Goal: Transaction & Acquisition: Purchase product/service

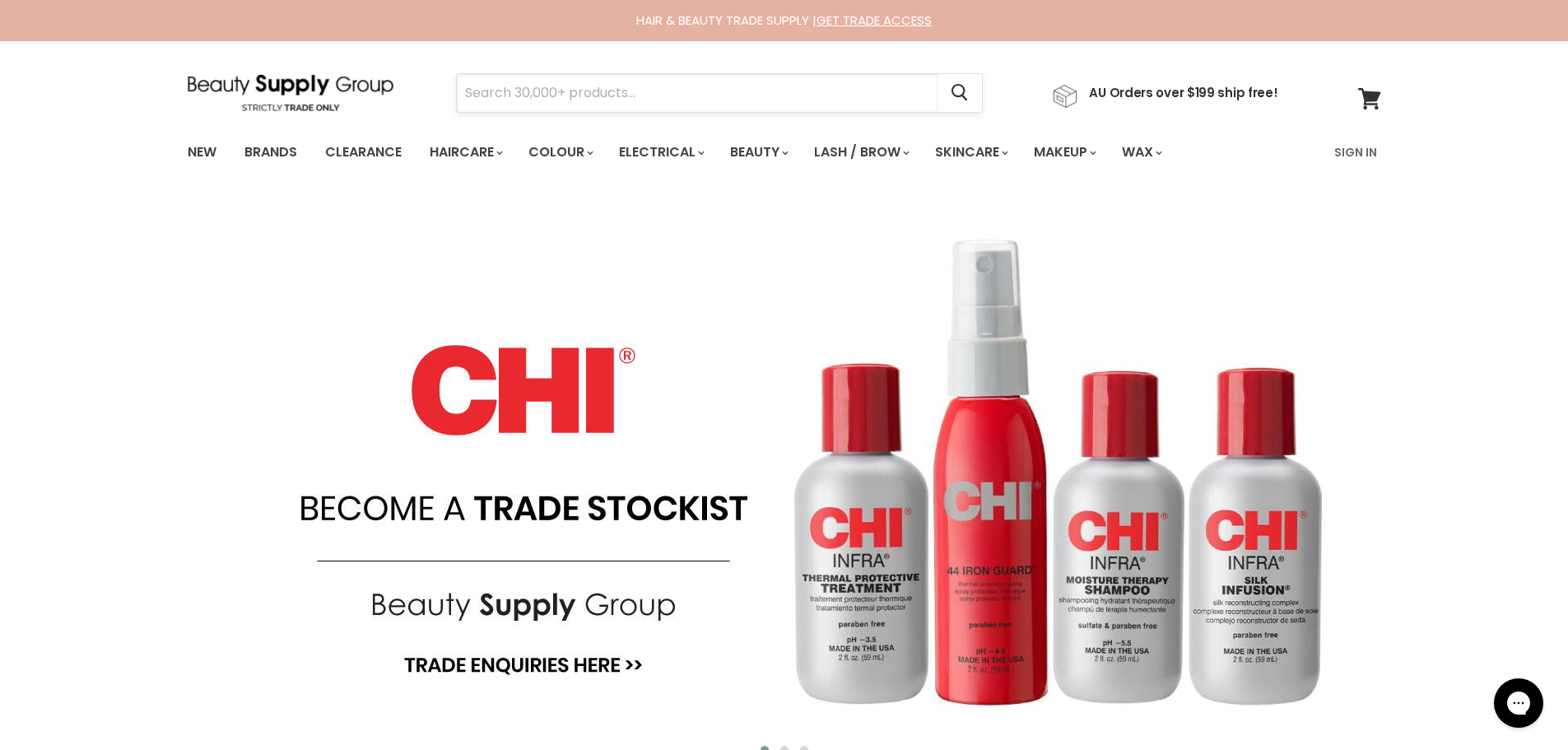
click at [698, 90] on input "Search" at bounding box center [697, 92] width 482 height 38
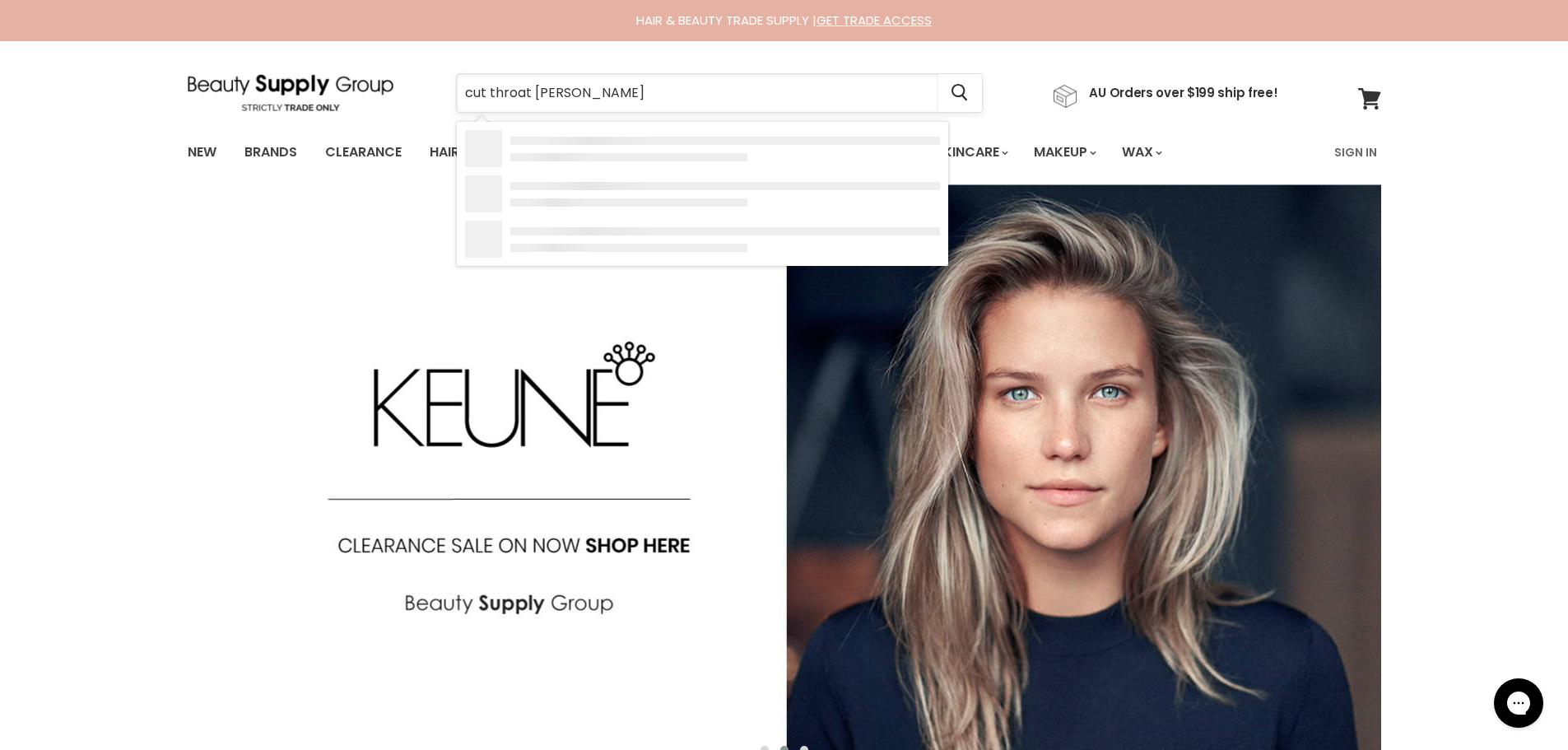
type input "cut throat razor"
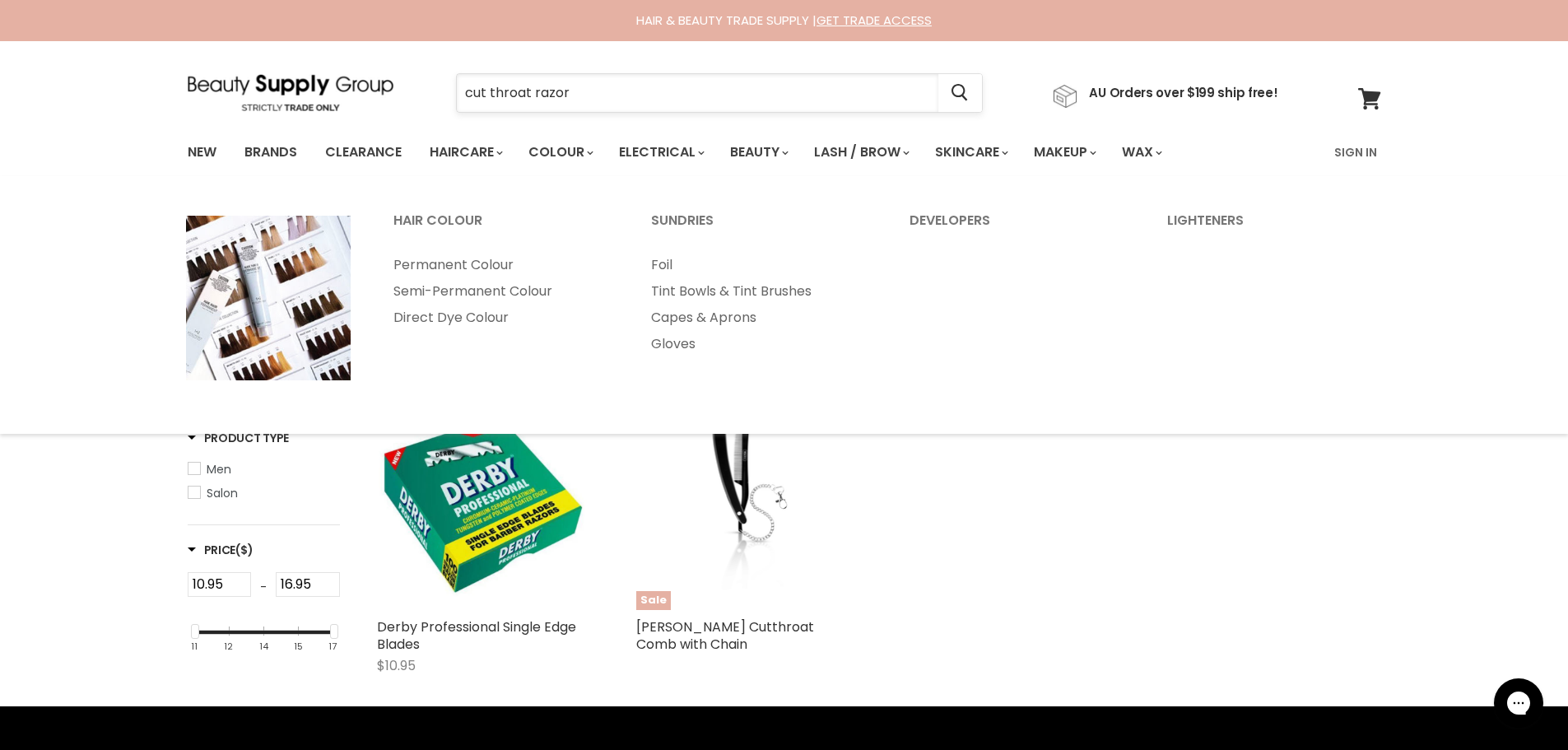
click at [577, 99] on input "cut throat razor" at bounding box center [697, 92] width 482 height 38
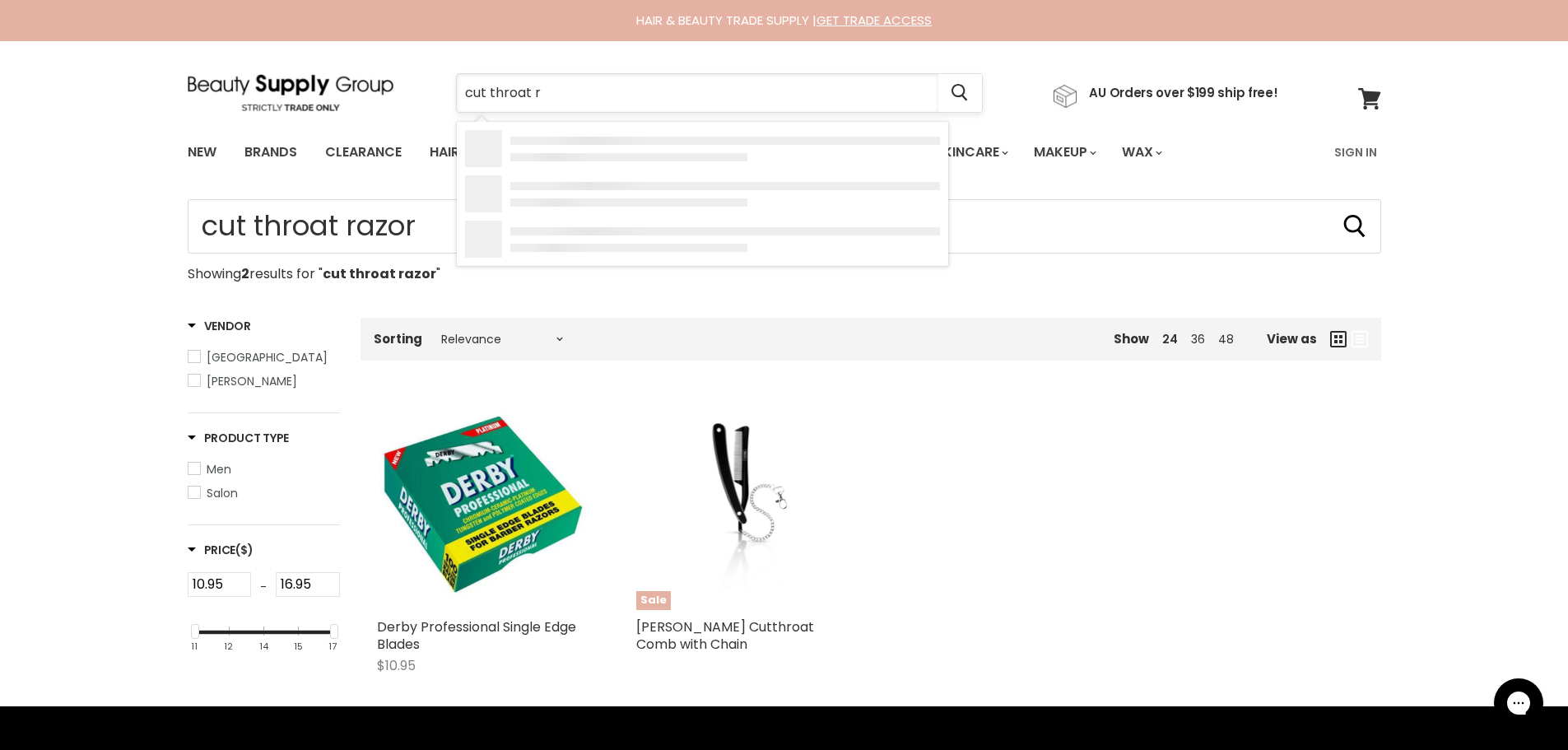
type input "cut throat"
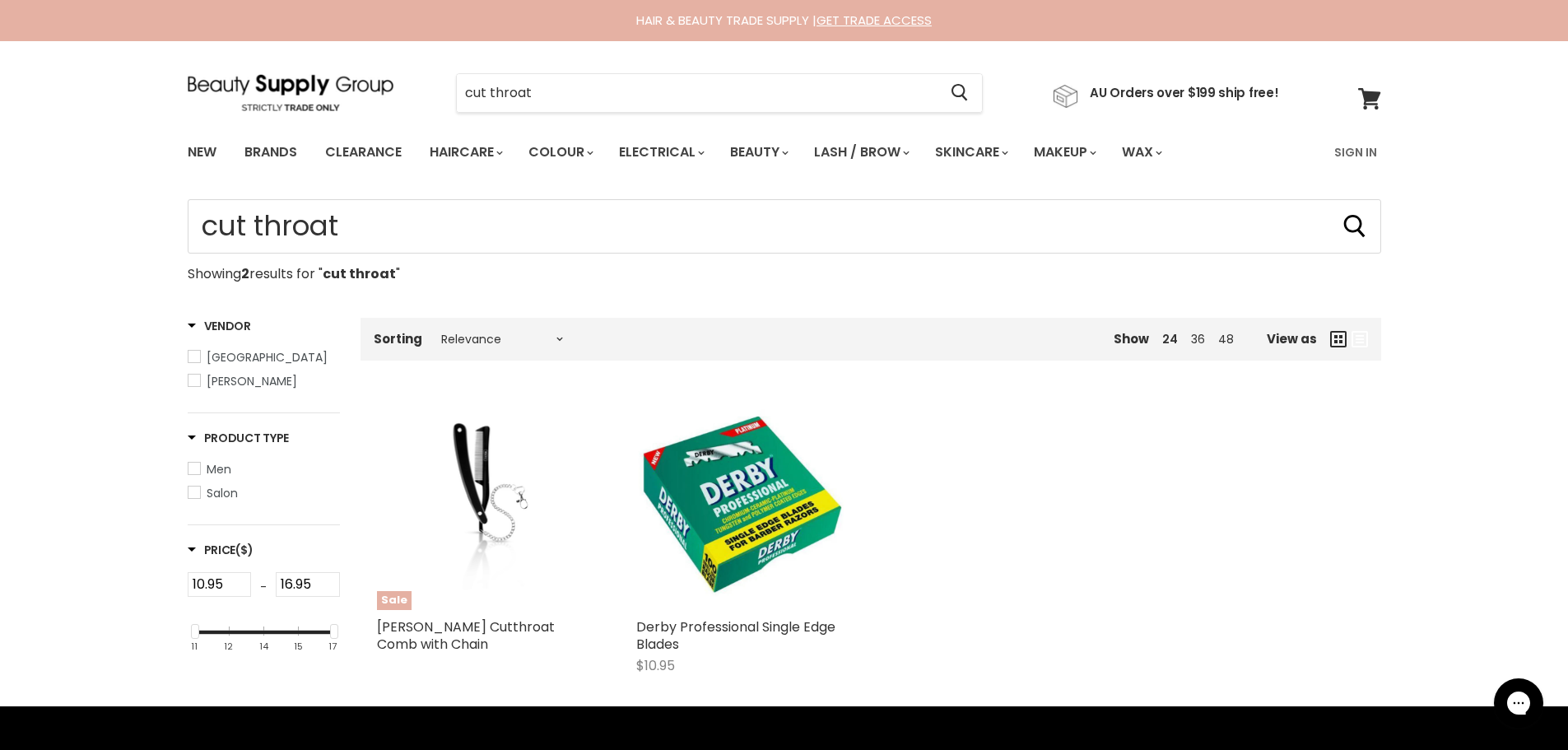
type input "cut throat"
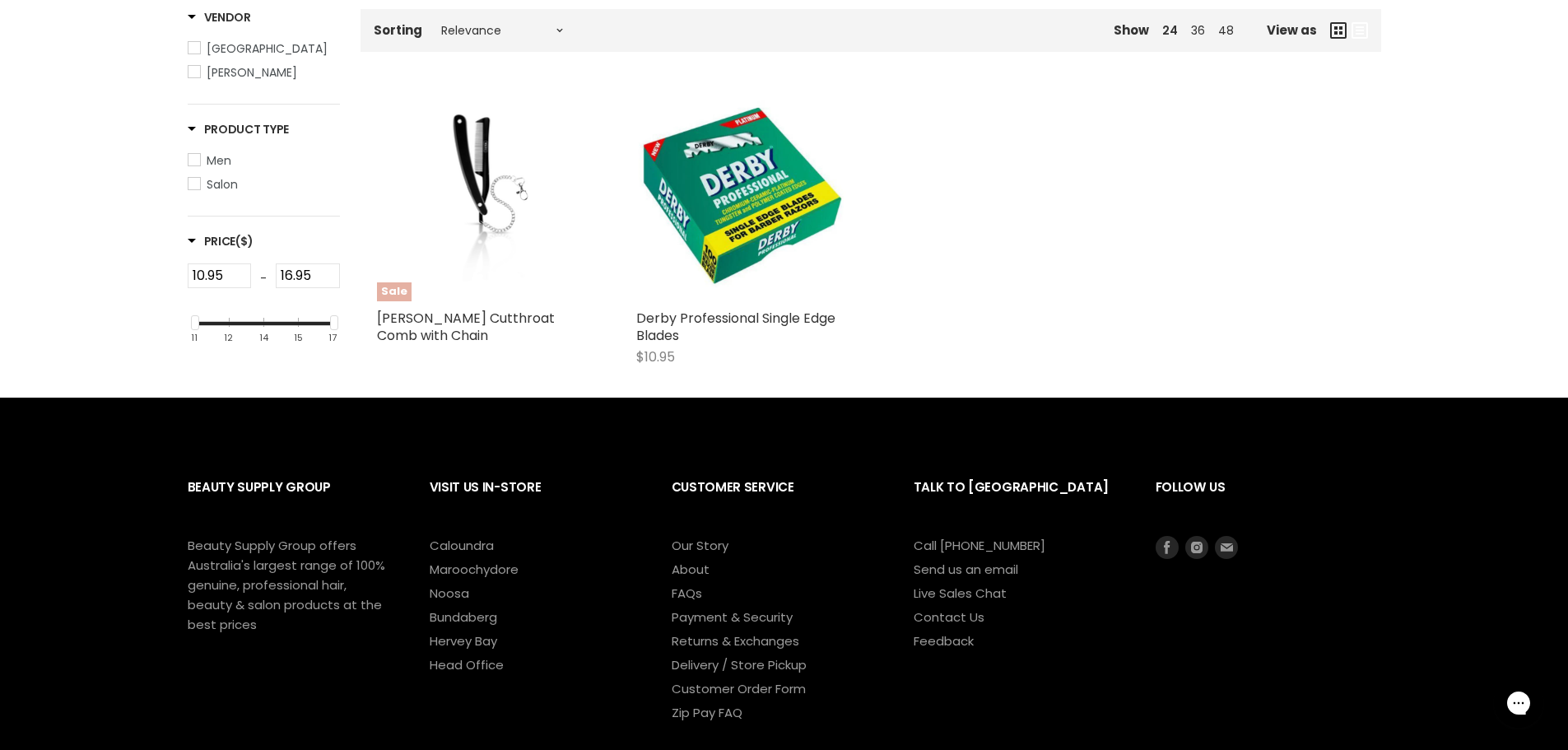
scroll to position [164, 0]
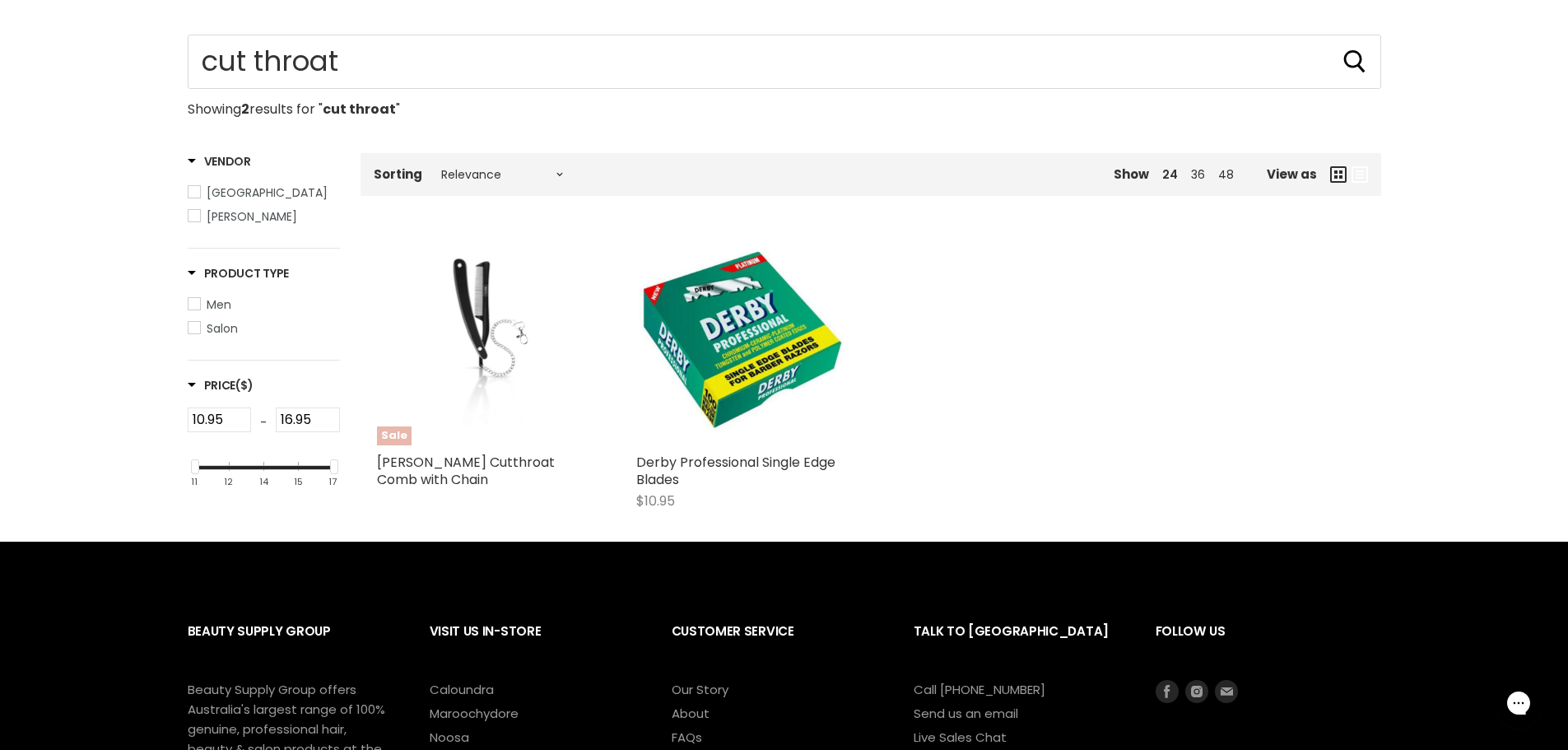
click at [478, 435] on img "Main content" at bounding box center [481, 340] width 140 height 210
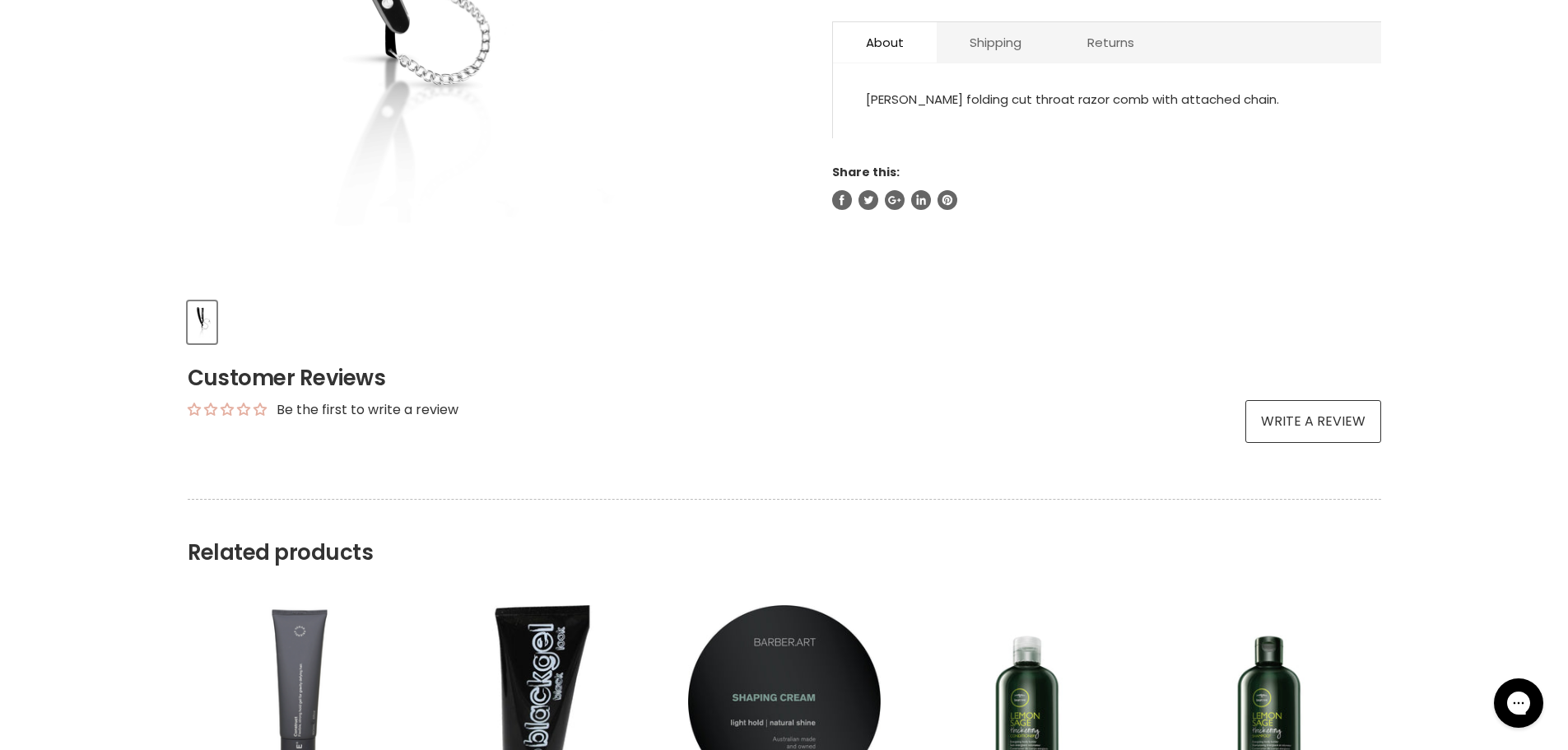
scroll to position [329, 0]
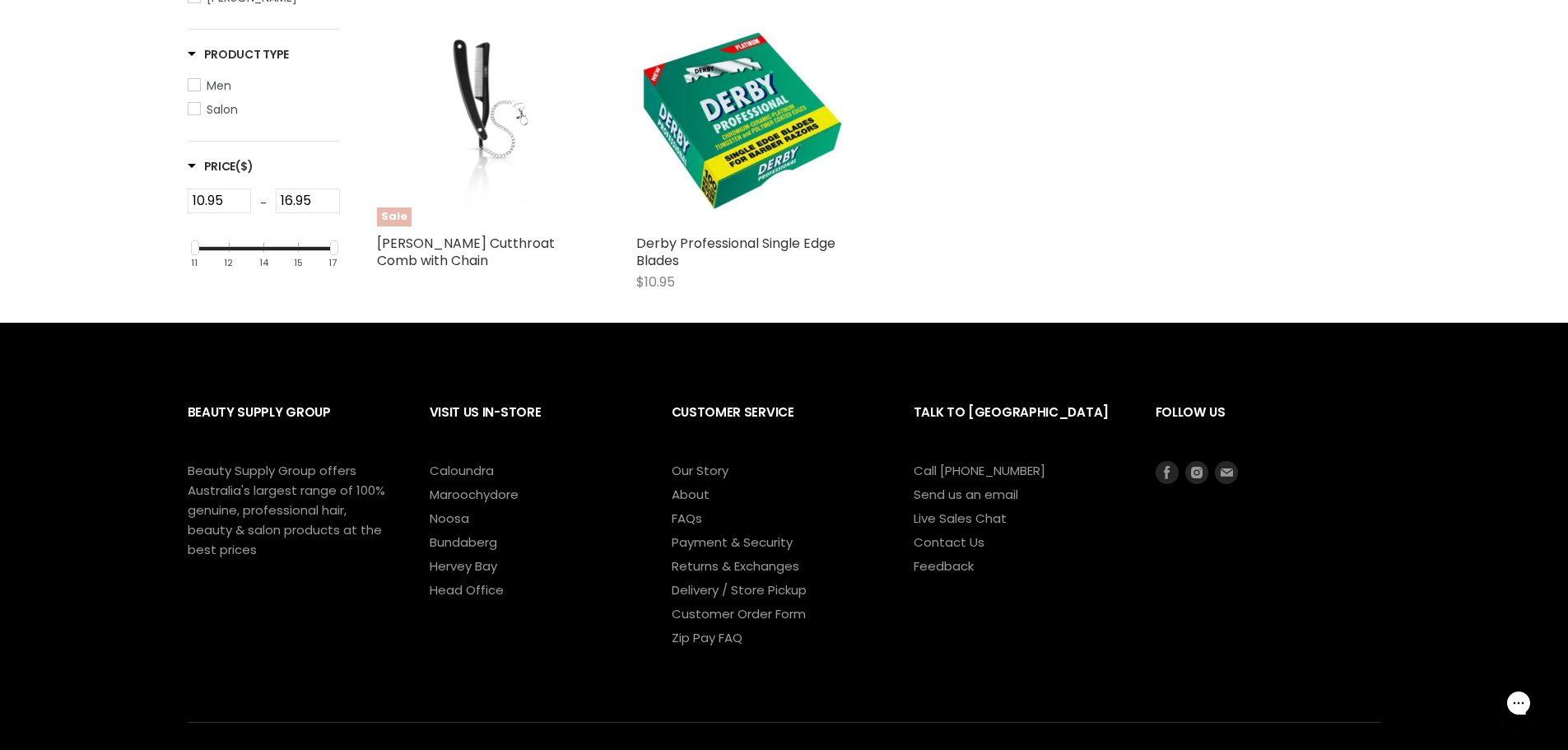
type input "cut throat"
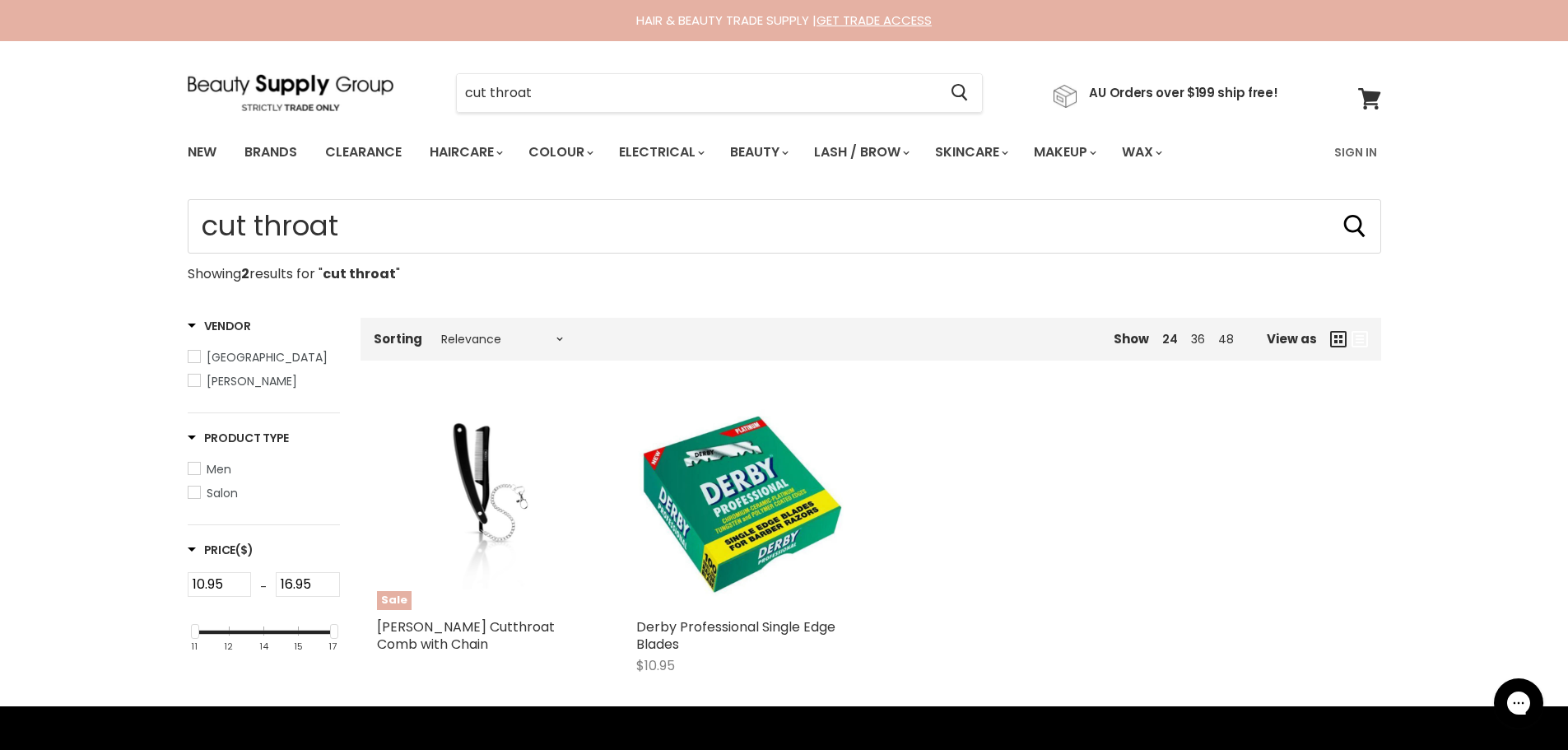
click at [1135, 340] on span "Show" at bounding box center [1131, 339] width 36 height 17
click at [1189, 333] on ul "Show 24 36 48" at bounding box center [1157, 339] width 153 height 14
click at [1192, 335] on link "36" at bounding box center [1198, 339] width 14 height 16
click at [1223, 345] on link "48" at bounding box center [1226, 339] width 15 height 16
